Goal: Task Accomplishment & Management: Complete application form

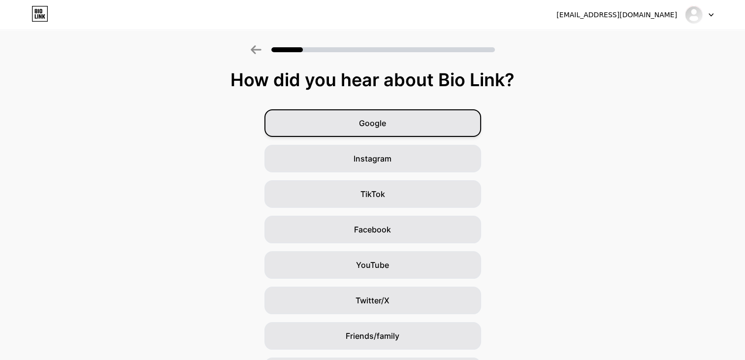
click at [364, 126] on span "Google" at bounding box center [372, 123] width 27 height 12
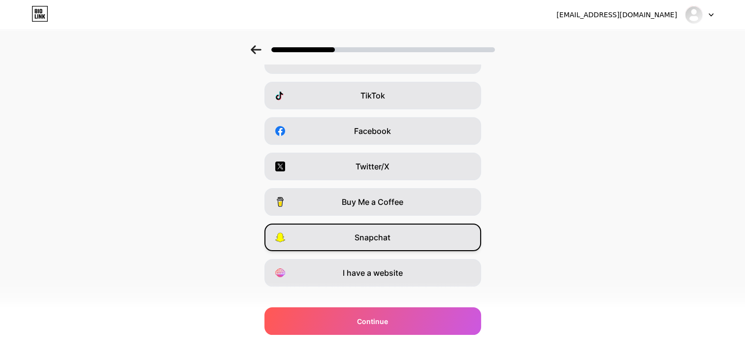
scroll to position [114, 0]
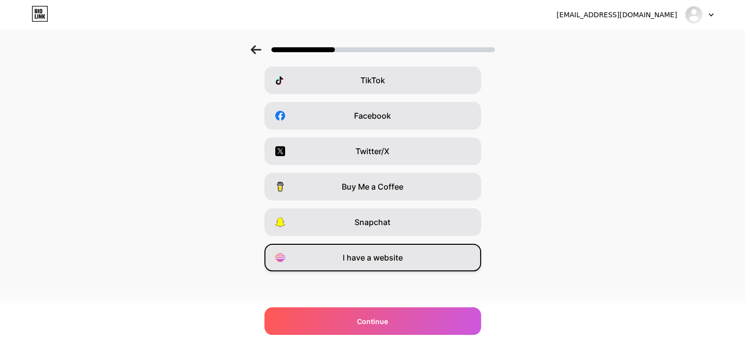
click at [393, 265] on div "I have a website" at bounding box center [373, 258] width 217 height 28
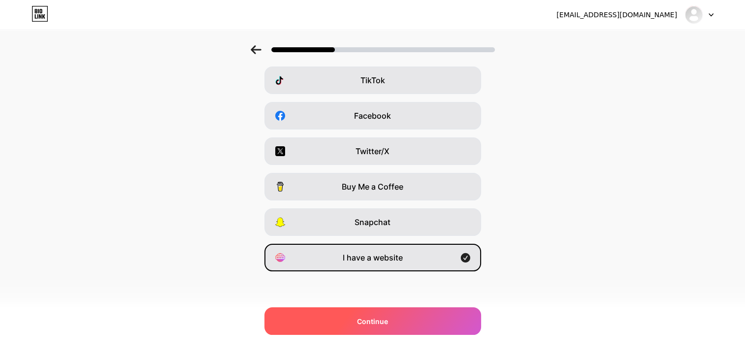
click at [395, 329] on div "Continue" at bounding box center [373, 321] width 217 height 28
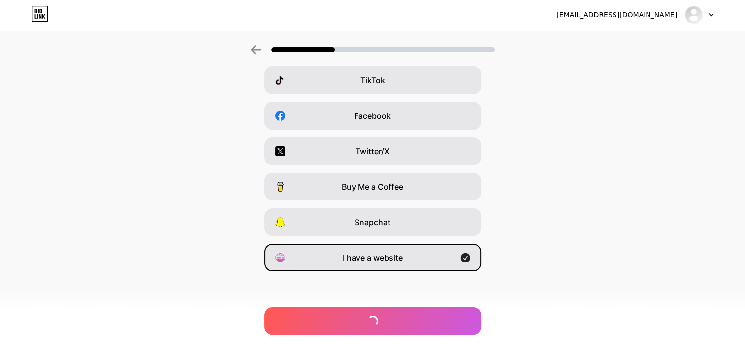
scroll to position [0, 0]
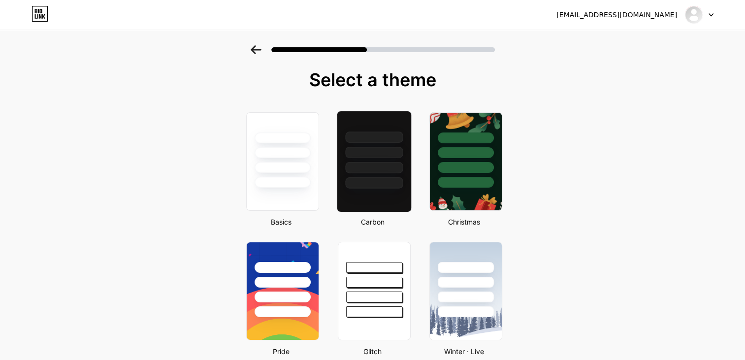
click at [374, 151] on div at bounding box center [374, 152] width 58 height 11
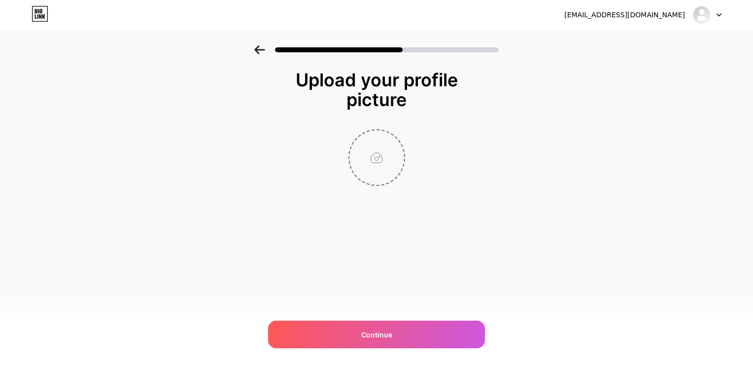
click at [378, 157] on input "file" at bounding box center [376, 157] width 55 height 55
type input "C:\fakepath\20191114133705_ijfdj(JPEG).jpg"
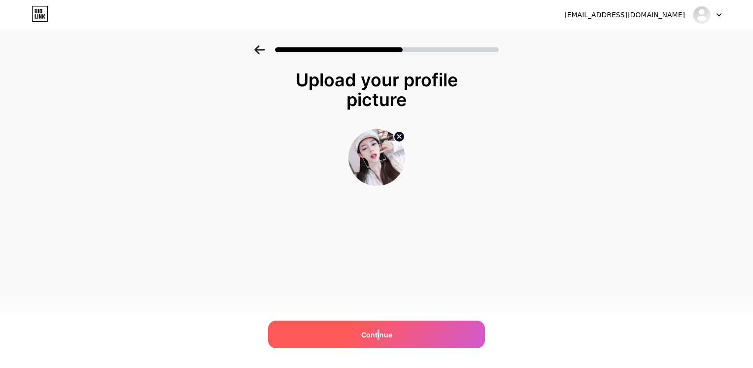
click at [378, 342] on div "Continue" at bounding box center [376, 334] width 217 height 28
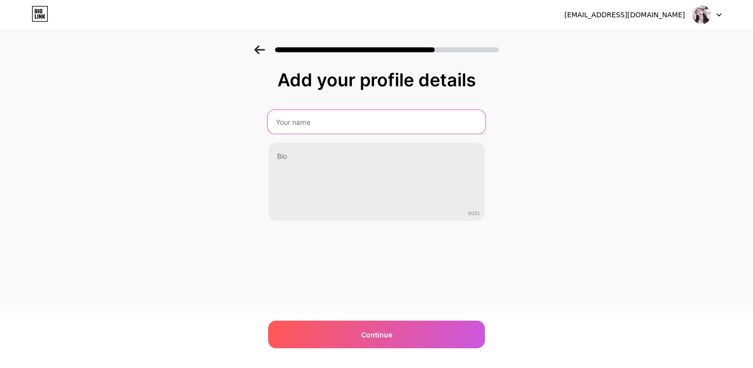
click at [333, 123] on input "text" at bounding box center [377, 122] width 218 height 24
type input "正在跳转灯塔导航-灯塔导航在线三秒"
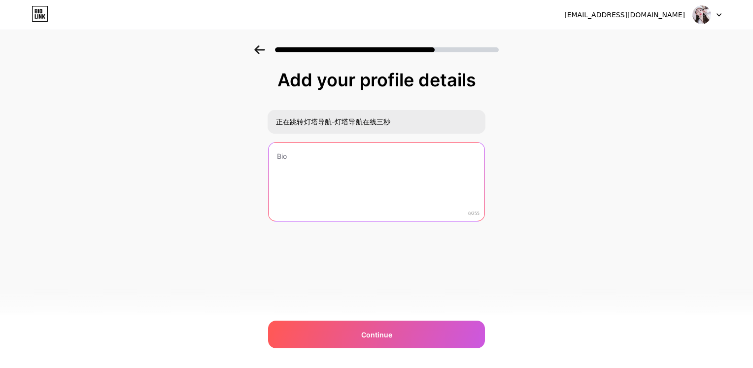
click at [347, 169] on textarea at bounding box center [377, 181] width 216 height 79
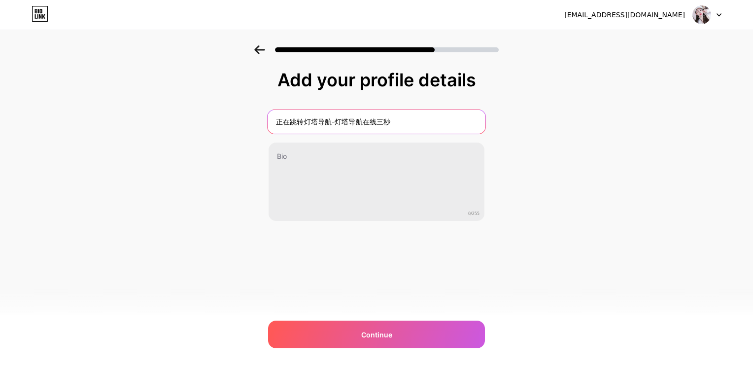
drag, startPoint x: 332, startPoint y: 121, endPoint x: 138, endPoint y: 107, distance: 194.1
click at [111, 120] on div "Add your profile details 正在跳转灯塔导航-灯塔导航在线三秒 0/255 Continue Error" at bounding box center [376, 157] width 753 height 225
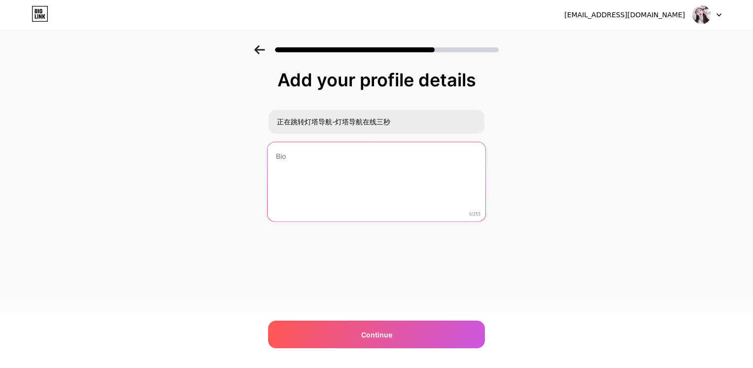
click at [368, 178] on textarea at bounding box center [377, 182] width 218 height 80
paste textarea "您提到的“灯塔导航五秒跳转”可能是在某些网页或应用中遇到的一种功能或现象。 一般来说，这种跳转可能涉及广告、页面重定向或是某种特定的用户体验设计。"
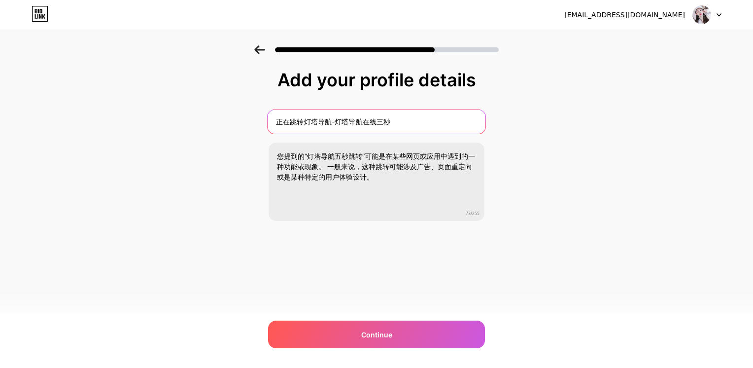
drag, startPoint x: 338, startPoint y: 120, endPoint x: 442, endPoint y: 120, distance: 104.5
click at [442, 120] on input "正在跳转灯塔导航-灯塔导航在线三秒" at bounding box center [377, 122] width 218 height 24
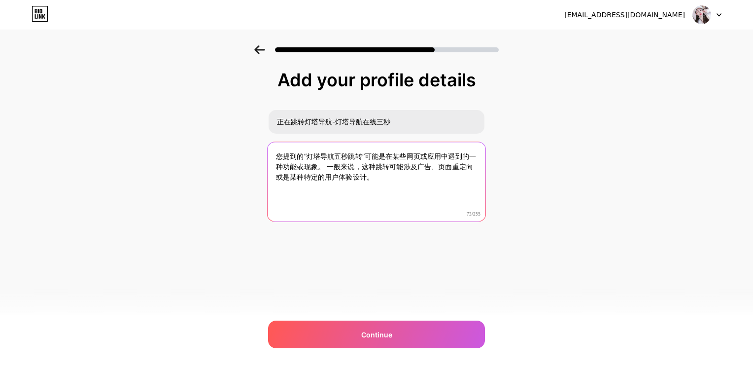
drag, startPoint x: 308, startPoint y: 153, endPoint x: 360, endPoint y: 150, distance: 51.3
click at [360, 150] on textarea "您提到的“灯塔导航五秒跳转”可能是在某些网页或应用中遇到的一种功能或现象。 一般来说，这种跳转可能涉及广告、页面重定向或是某种特定的用户体验设计。" at bounding box center [377, 182] width 218 height 80
paste textarea "在线三秒"
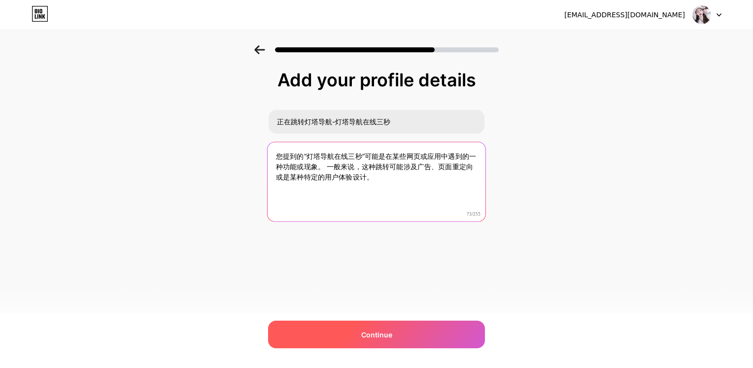
type textarea "您提到的“灯塔导航在线三秒”可能是在某些网页或应用中遇到的一种功能或现象。 一般来说，这种跳转可能涉及广告、页面重定向或是某种特定的用户体验设计。"
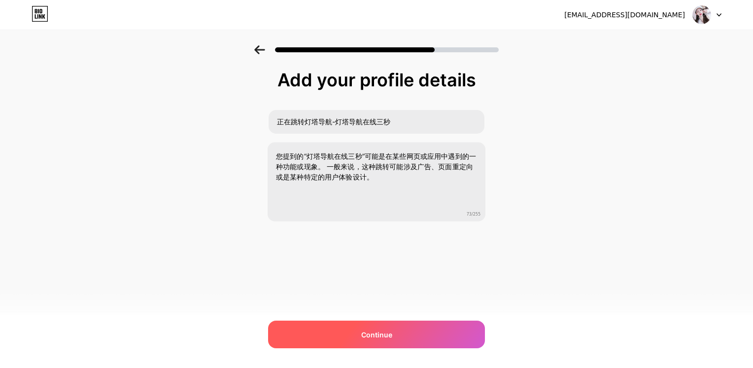
click at [376, 329] on span "Continue" at bounding box center [376, 334] width 31 height 10
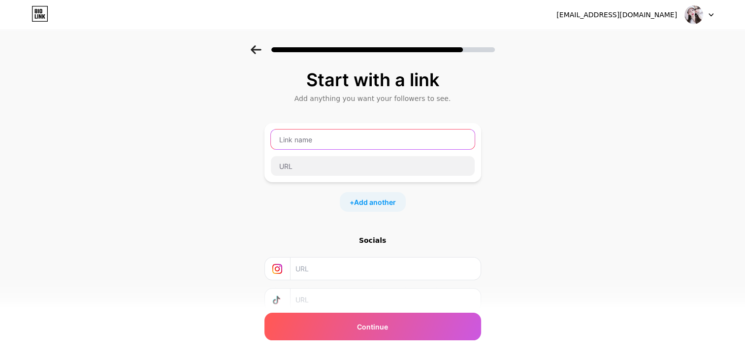
click at [355, 137] on input "text" at bounding box center [373, 140] width 204 height 20
paste input "灯塔导航在线三秒"
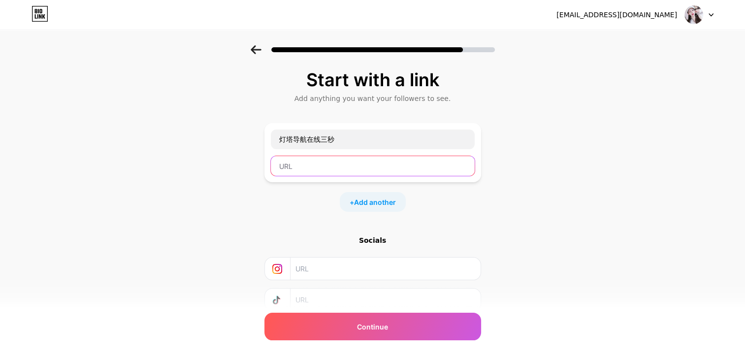
click at [348, 168] on input "text" at bounding box center [373, 166] width 204 height 20
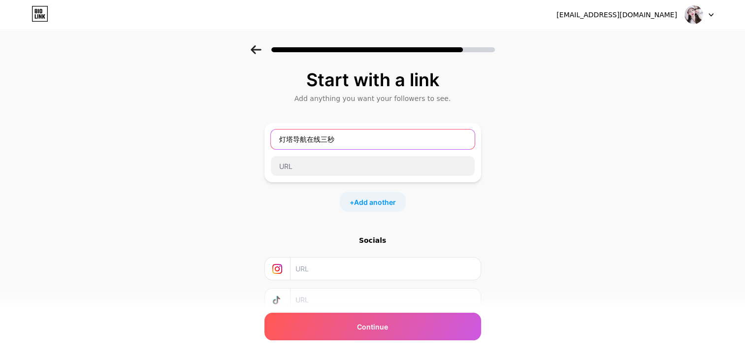
drag, startPoint x: 348, startPoint y: 137, endPoint x: 177, endPoint y: 135, distance: 171.0
click at [187, 134] on div "Start with a link Add anything you want your followers to see. 灯塔导航在线三秒 + Add a…" at bounding box center [372, 218] width 745 height 346
paste input "跳转导航"
type input "灯塔跳转导航"
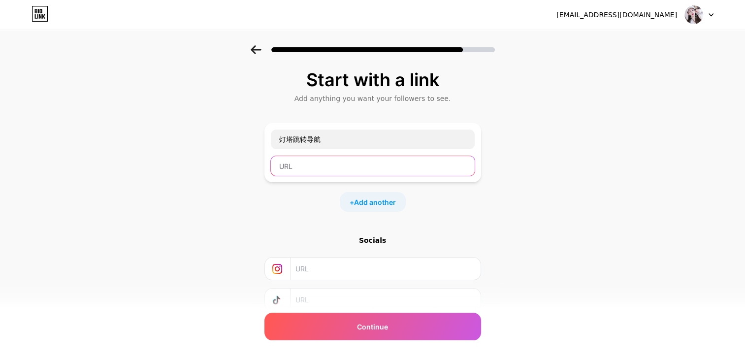
click at [305, 169] on input "text" at bounding box center [373, 166] width 204 height 20
type input "k"
paste input "[URL][DOMAIN_NAME]"
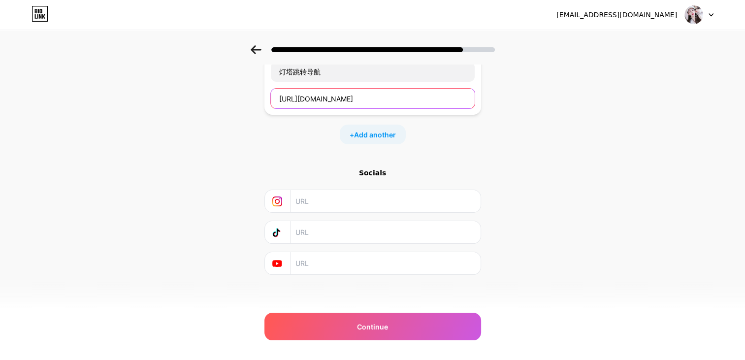
scroll to position [69, 0]
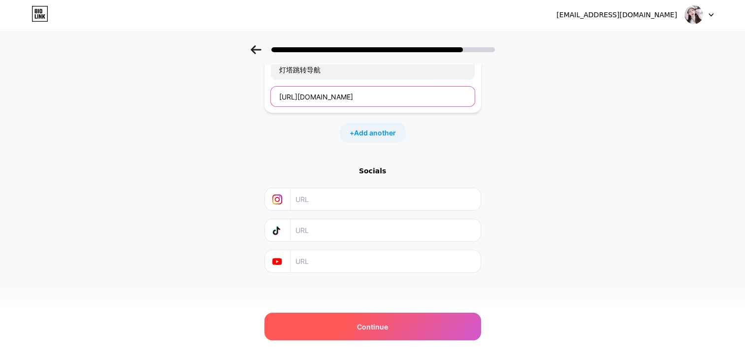
type input "[URL][DOMAIN_NAME]"
click at [387, 326] on span "Continue" at bounding box center [372, 327] width 31 height 10
click at [373, 330] on span "Continue" at bounding box center [372, 327] width 31 height 10
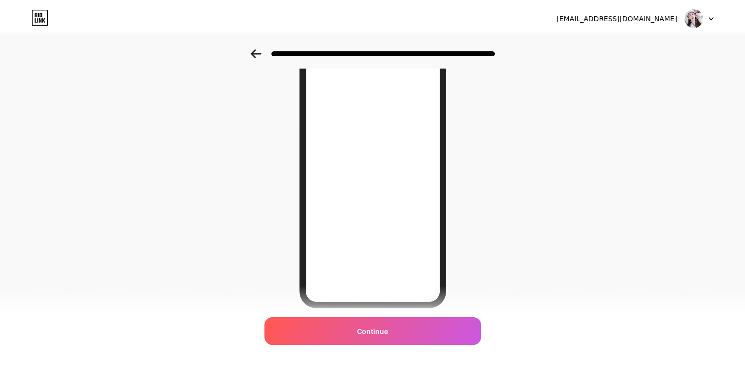
scroll to position [0, 0]
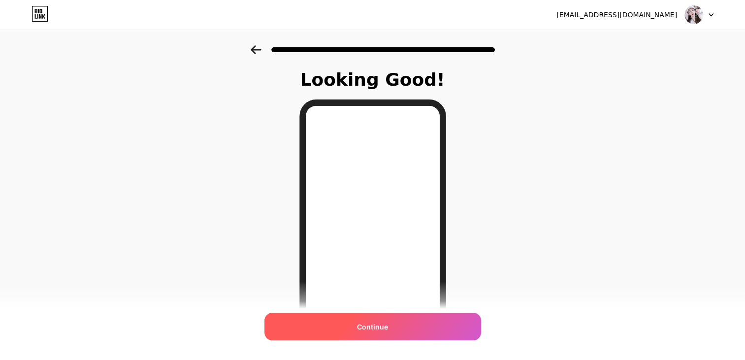
click at [384, 330] on span "Continue" at bounding box center [372, 327] width 31 height 10
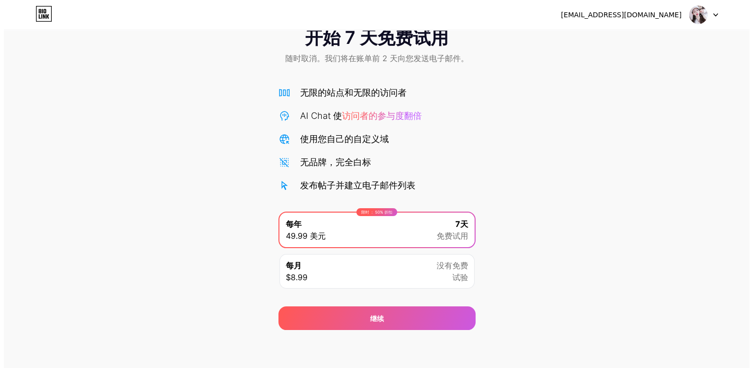
scroll to position [28, 0]
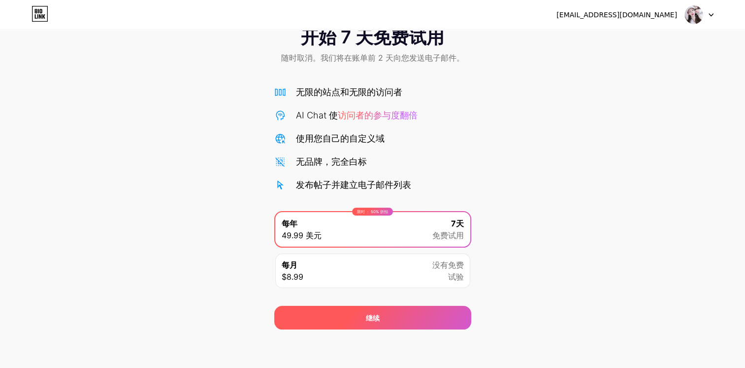
click at [412, 320] on div "继续" at bounding box center [372, 317] width 197 height 24
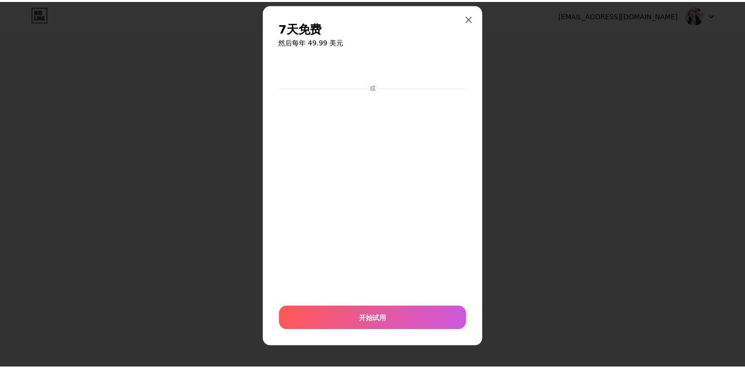
scroll to position [18, 0]
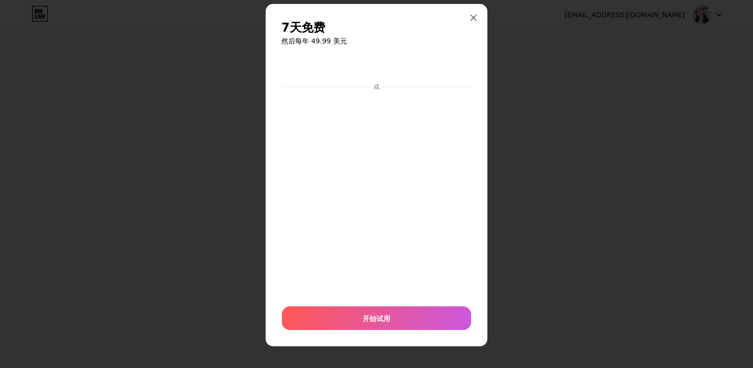
click at [470, 17] on icon at bounding box center [474, 18] width 8 height 8
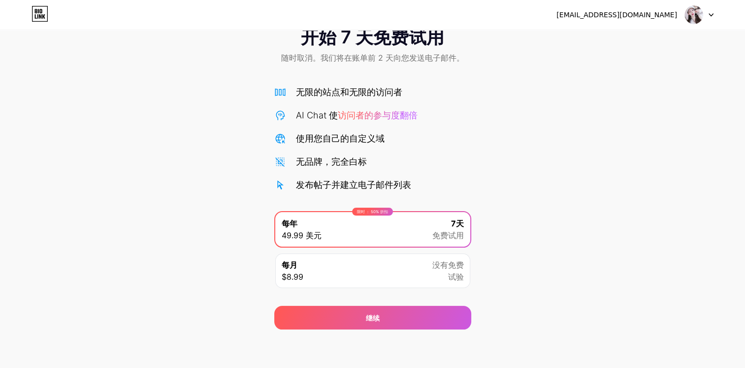
click at [435, 273] on div "没有免费 试验" at bounding box center [449, 271] width 32 height 24
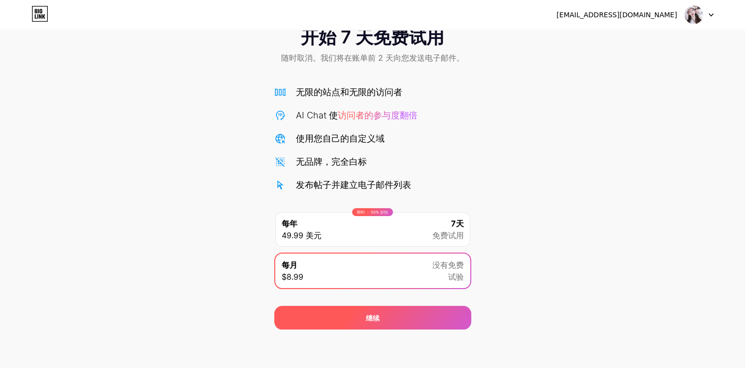
click at [389, 318] on div "继续" at bounding box center [372, 317] width 197 height 24
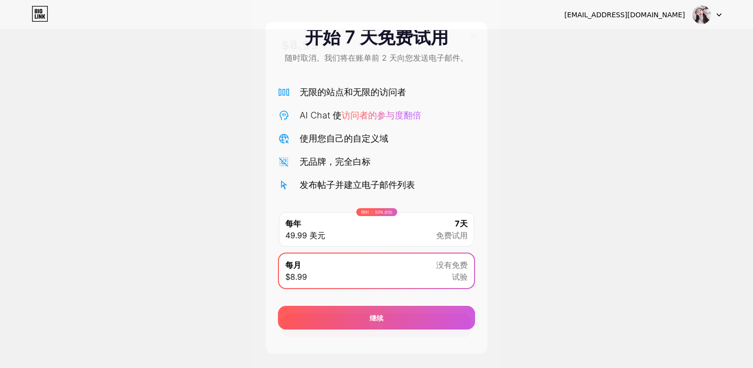
click at [471, 34] on icon at bounding box center [473, 35] width 5 height 5
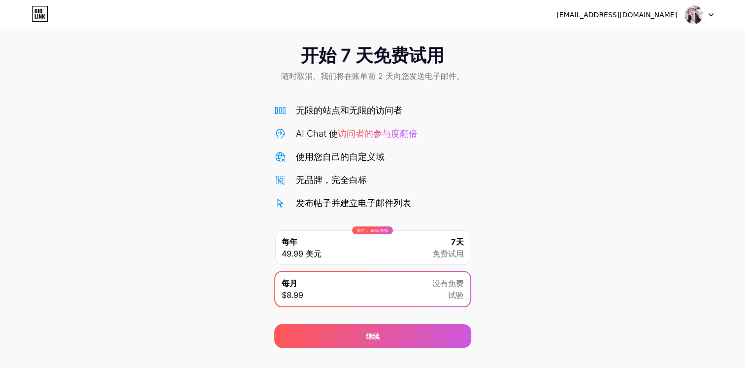
scroll to position [0, 0]
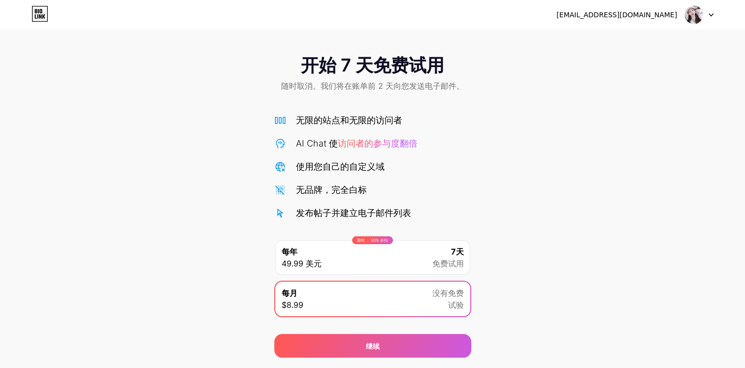
click at [710, 13] on icon at bounding box center [711, 14] width 5 height 3
click at [491, 41] on div "开始 7 天免费试用 随时取消。我们将在账单前 2 天向您发送电子邮件。 无限的站点和无限的访问者 AI Chat 使 访问者的 参与度翻倍 使用您自己的自定…" at bounding box center [372, 178] width 745 height 357
click at [28, 13] on div "[EMAIL_ADDRESS][DOMAIN_NAME] 注销" at bounding box center [372, 15] width 745 height 18
click at [43, 17] on icon at bounding box center [40, 14] width 17 height 16
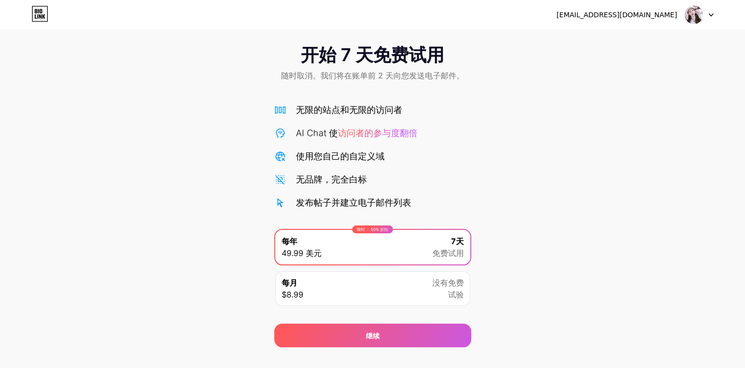
scroll to position [28, 0]
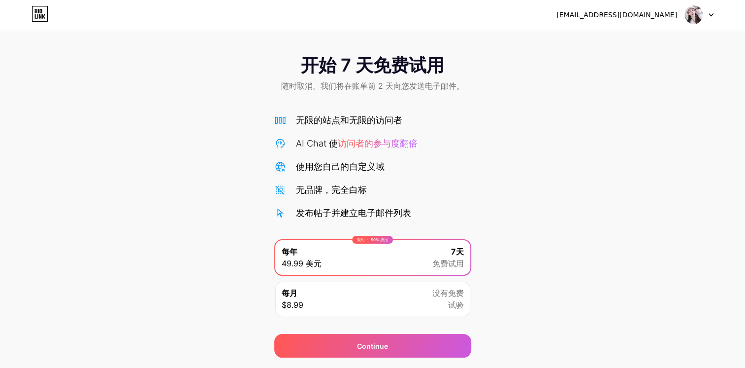
click at [318, 73] on span "开始 7 天免费试用" at bounding box center [372, 65] width 143 height 20
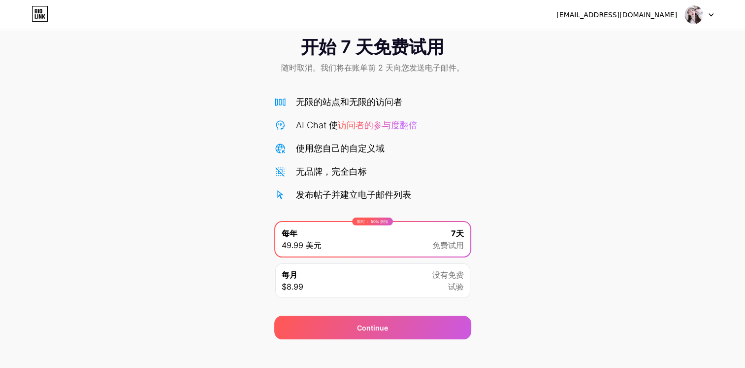
scroll to position [28, 0]
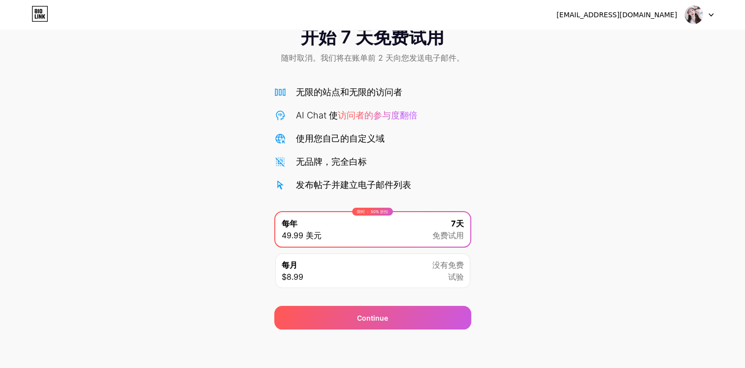
click at [702, 17] on img at bounding box center [694, 14] width 19 height 19
click at [446, 40] on div "开始 7 天免费试用 随时取消。我们将在账单前 2 天向您发送电子邮件。" at bounding box center [372, 46] width 745 height 58
click at [401, 48] on div "开始 7 天免费试用 随时取消。我们将在账单前 2 天向您发送电子邮件。" at bounding box center [372, 46] width 745 height 58
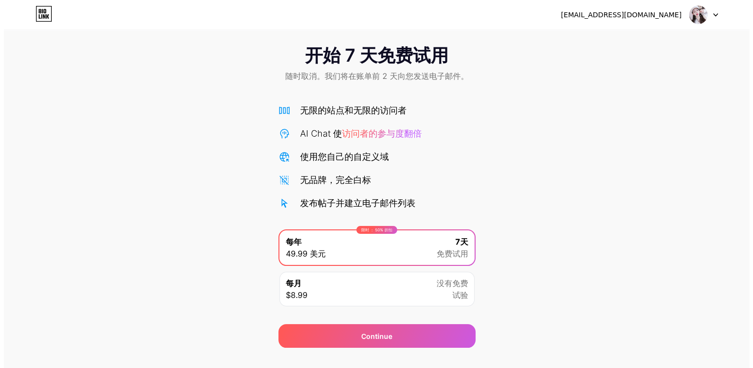
scroll to position [0, 0]
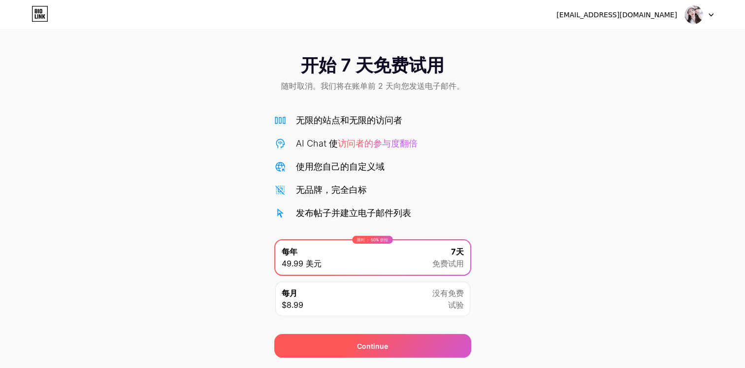
click at [420, 346] on div "Continue" at bounding box center [372, 346] width 197 height 24
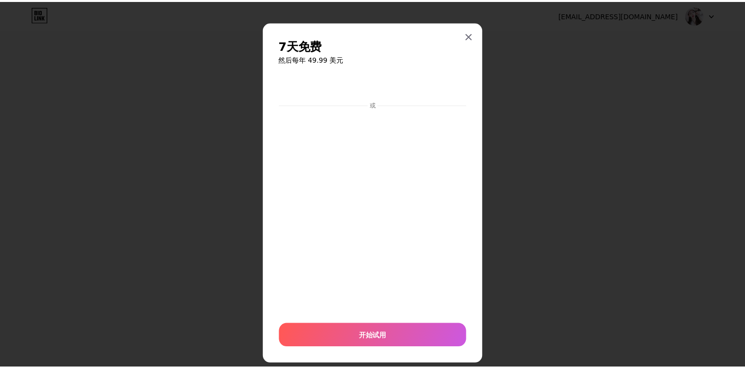
scroll to position [18, 0]
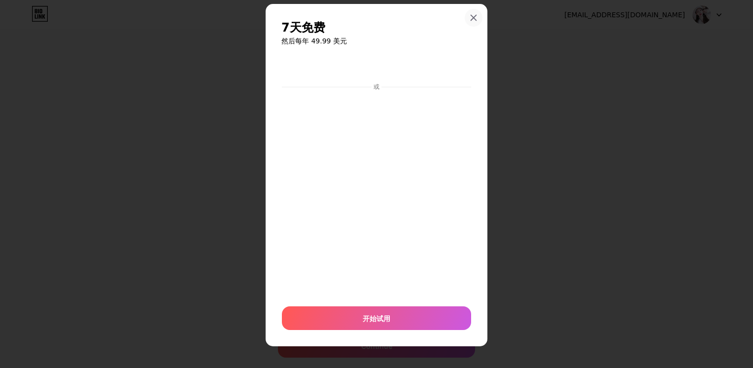
click at [470, 15] on icon at bounding box center [474, 18] width 8 height 8
